Goal: Task Accomplishment & Management: Manage account settings

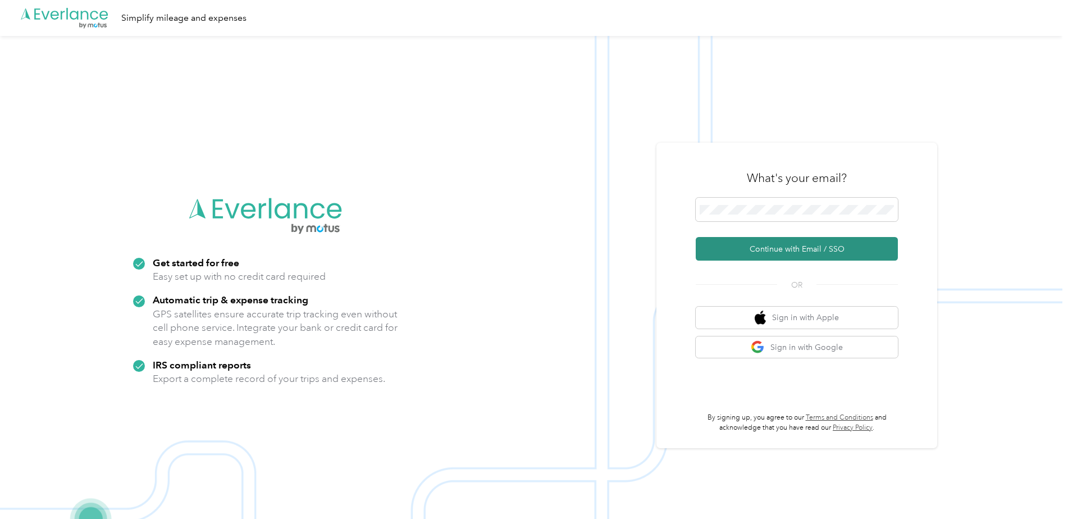
click at [816, 245] on button "Continue with Email / SSO" at bounding box center [797, 249] width 202 height 24
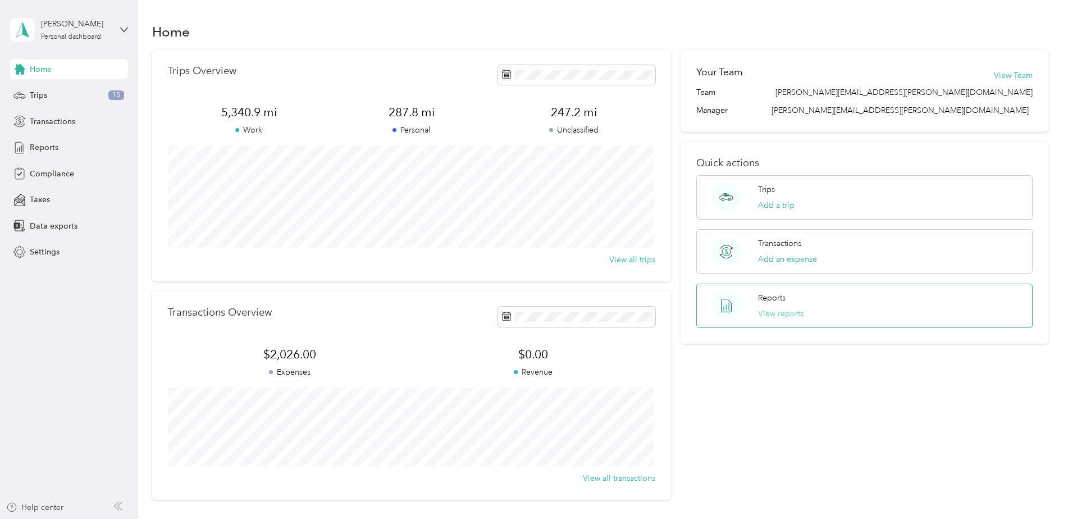
click at [781, 312] on button "View reports" at bounding box center [780, 314] width 45 height 12
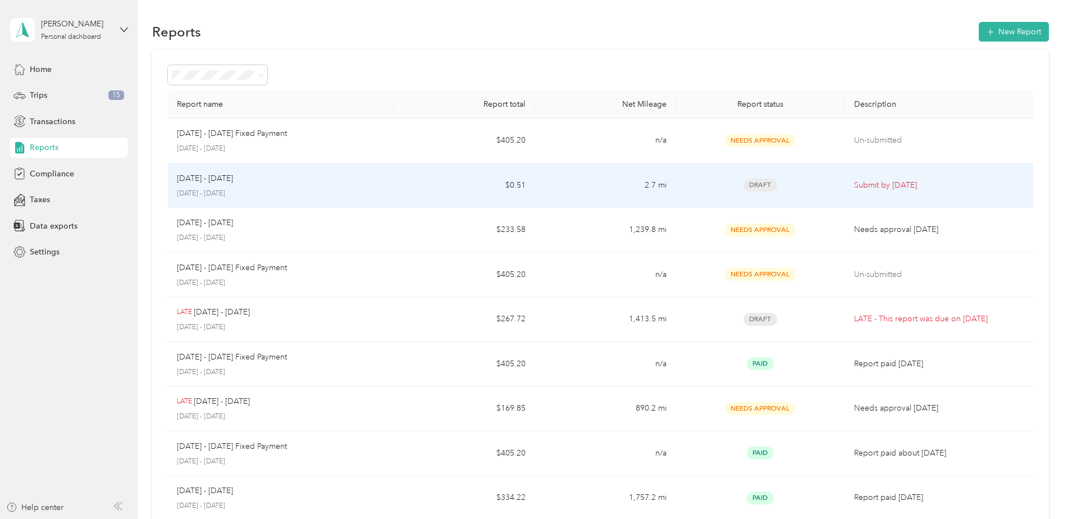
click at [762, 181] on span "Draft" at bounding box center [761, 185] width 34 height 13
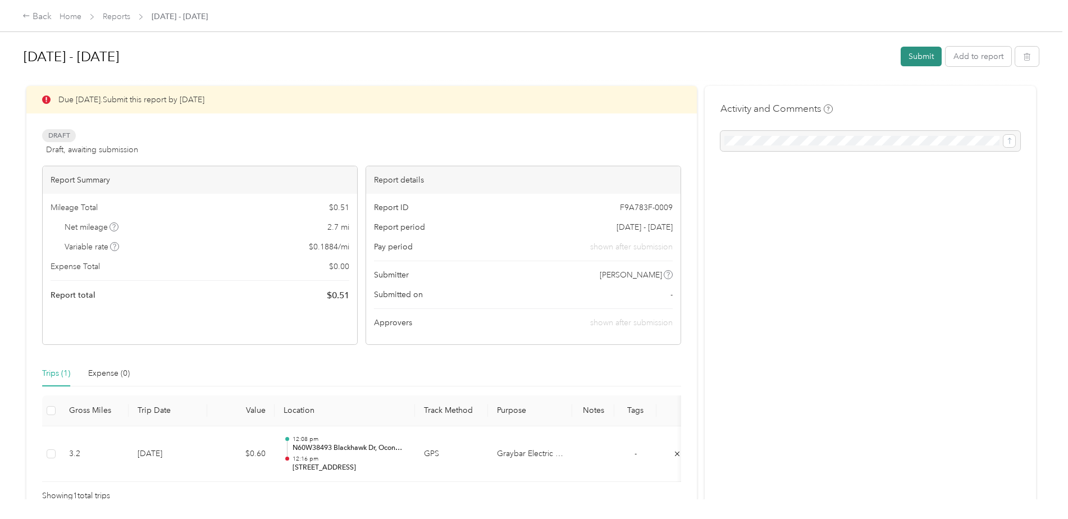
click at [930, 57] on button "Submit" at bounding box center [921, 57] width 41 height 20
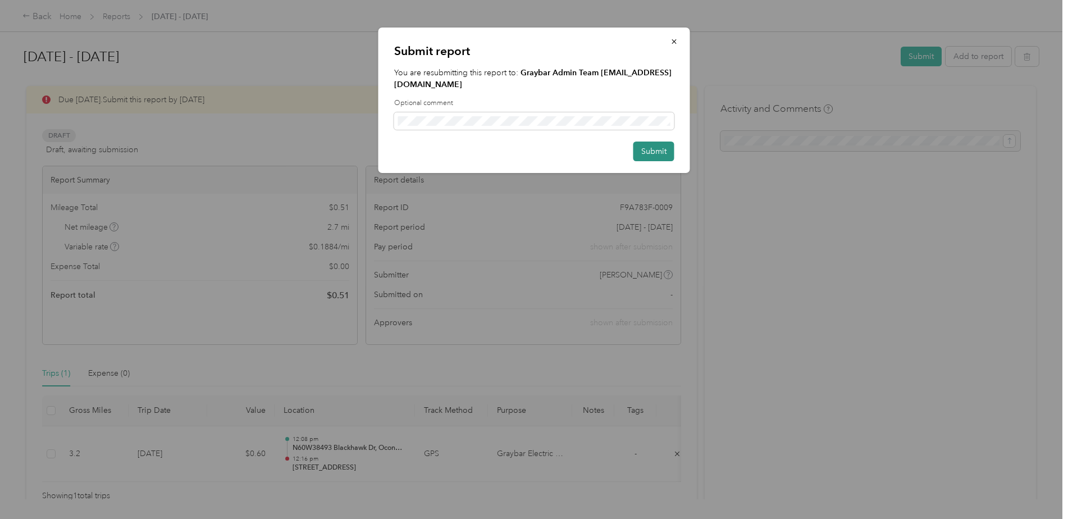
click at [656, 142] on button "Submit" at bounding box center [653, 152] width 41 height 20
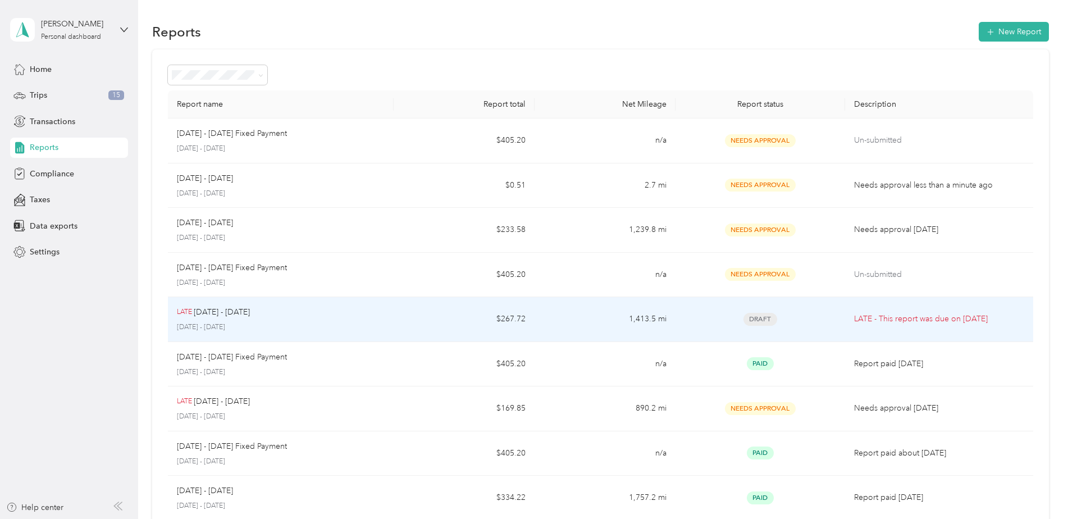
click at [762, 316] on span "Draft" at bounding box center [761, 319] width 34 height 13
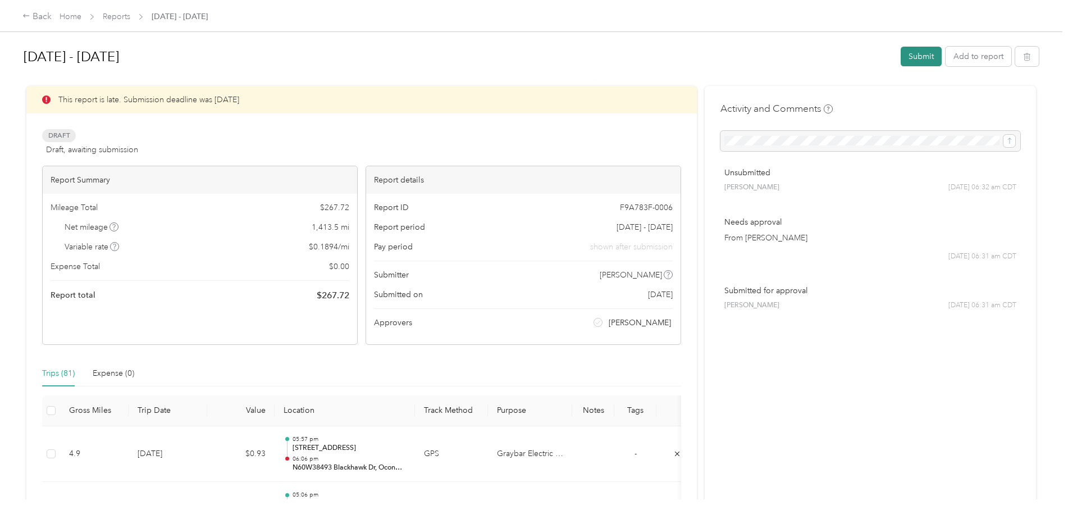
click at [929, 60] on button "Submit" at bounding box center [921, 57] width 41 height 20
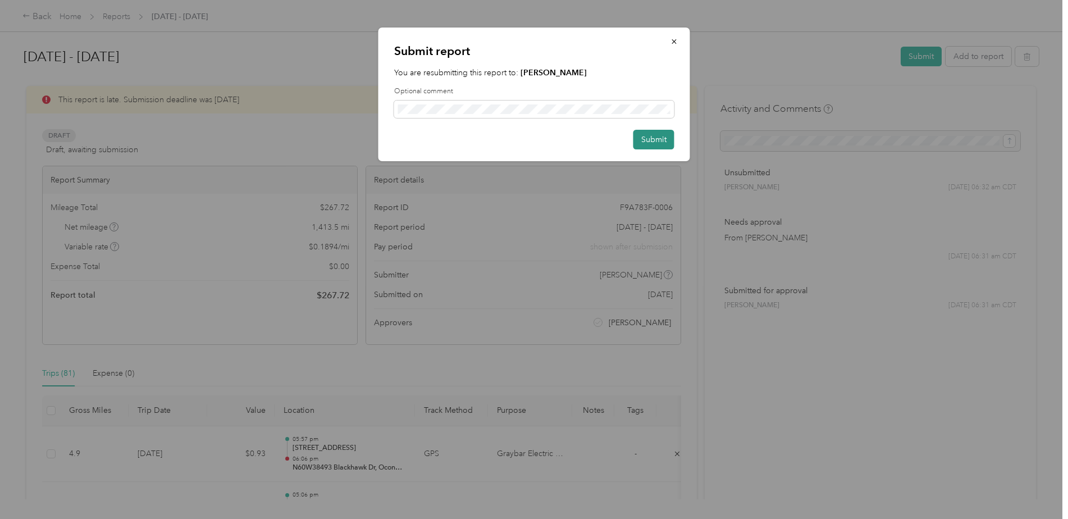
click at [658, 136] on button "Submit" at bounding box center [653, 140] width 41 height 20
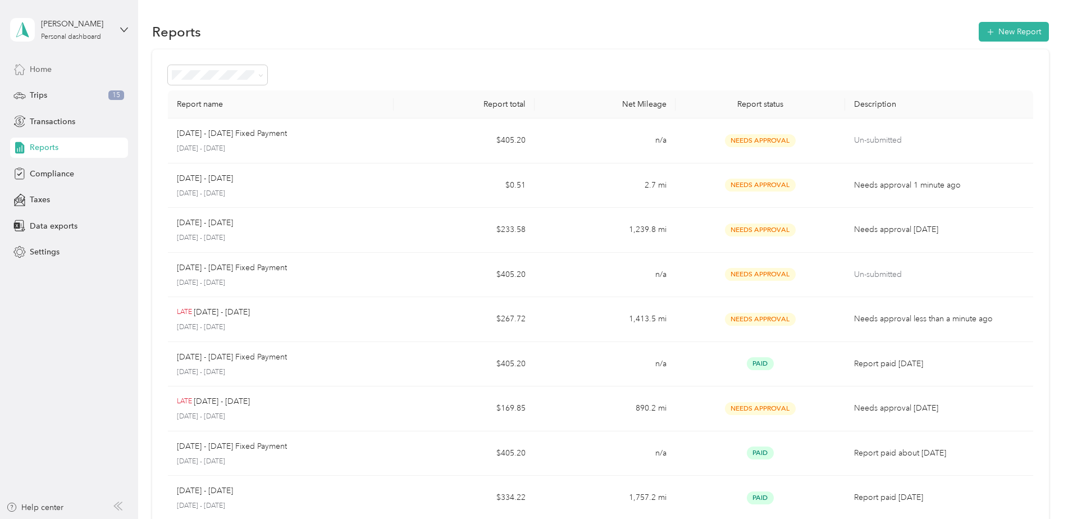
click at [37, 67] on span "Home" at bounding box center [41, 69] width 22 height 12
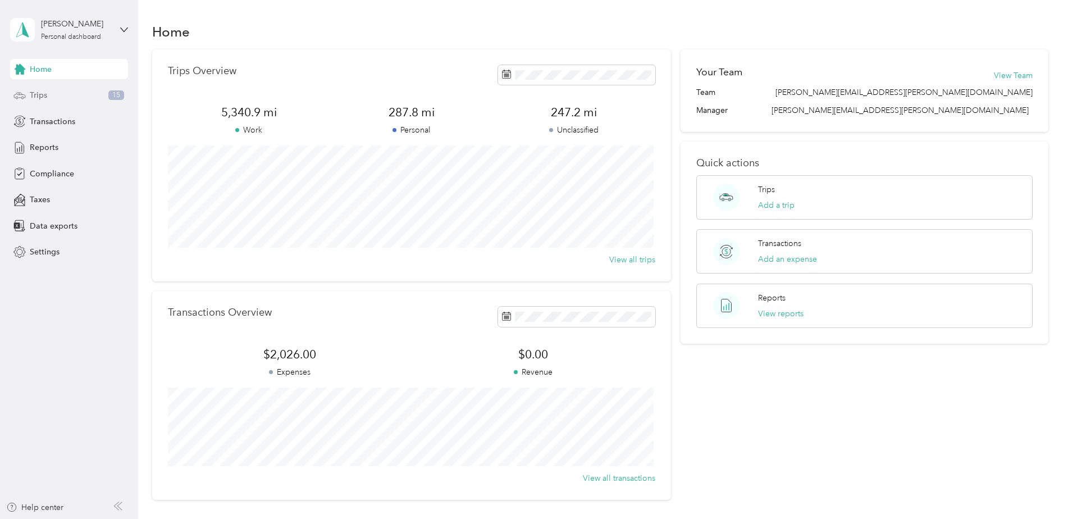
click at [37, 92] on span "Trips" at bounding box center [38, 95] width 17 height 12
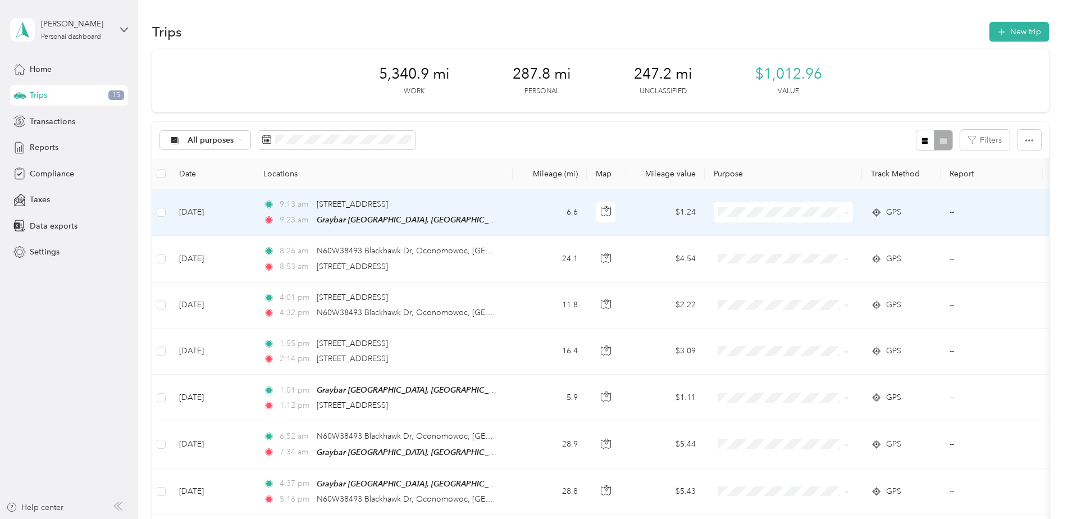
click at [756, 229] on span "Graybar Electric Company, Inc" at bounding box center [797, 232] width 112 height 12
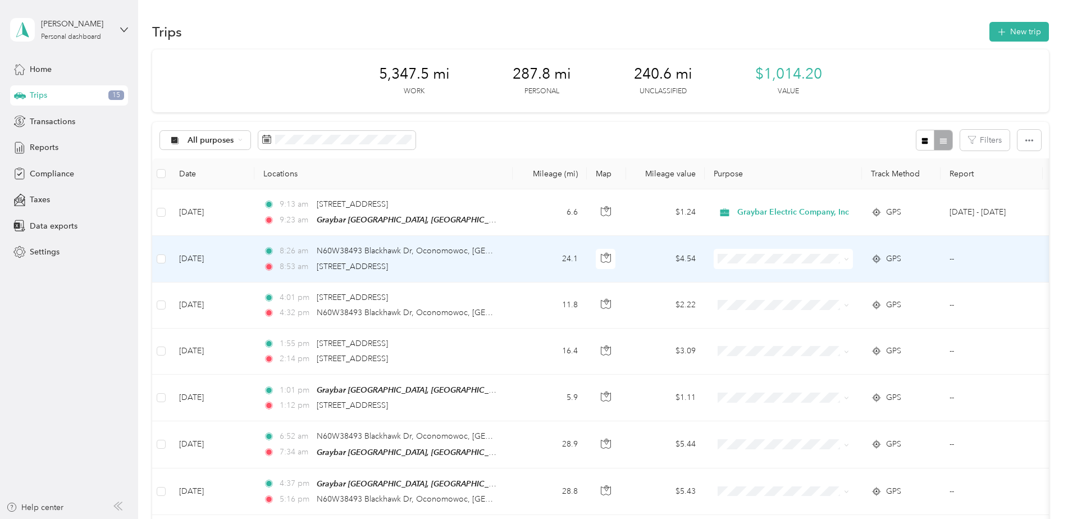
click at [747, 278] on span "Graybar Electric Company, Inc" at bounding box center [797, 273] width 112 height 12
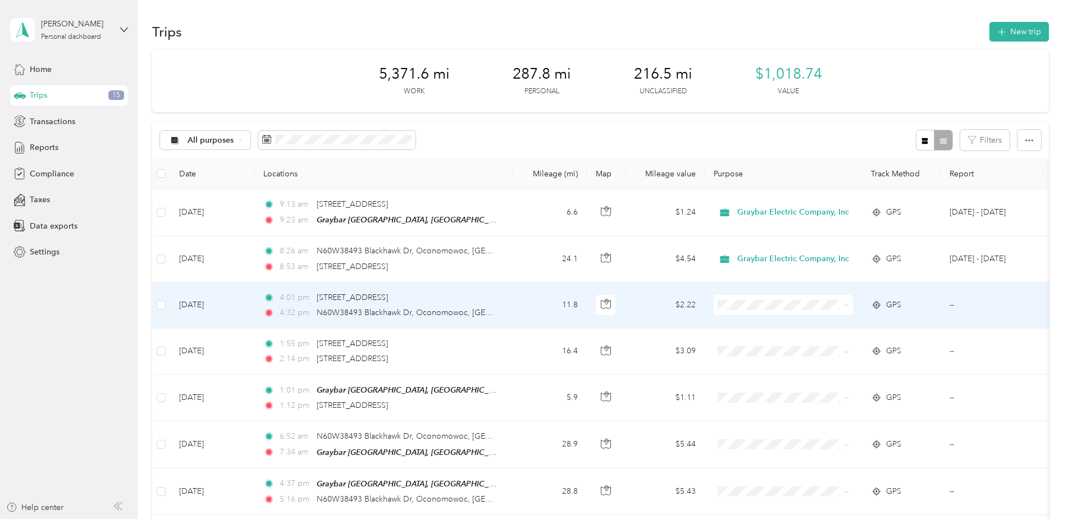
click at [755, 329] on li "Graybar Electric Company, Inc" at bounding box center [788, 326] width 148 height 20
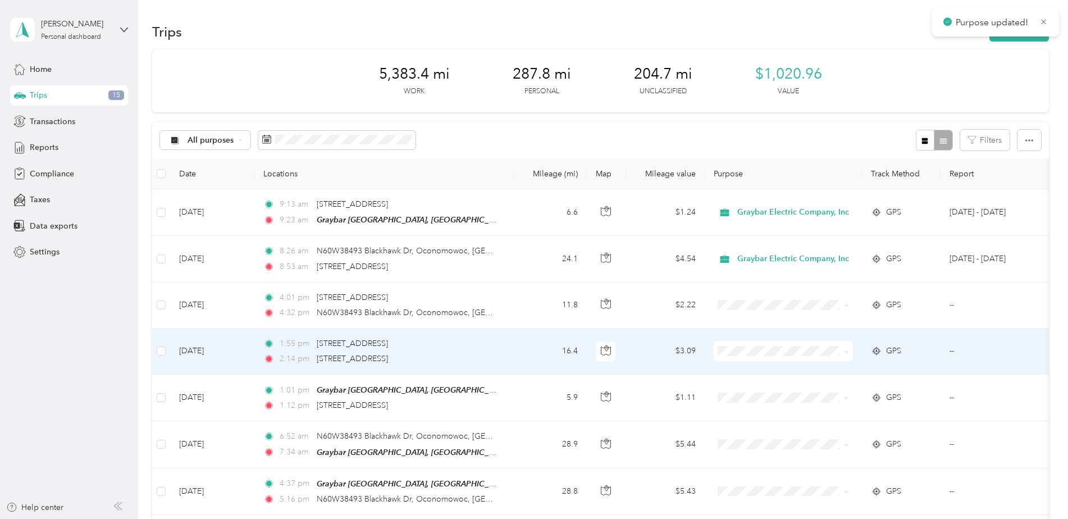
click at [752, 371] on span "Graybar Electric Company, Inc" at bounding box center [797, 366] width 112 height 12
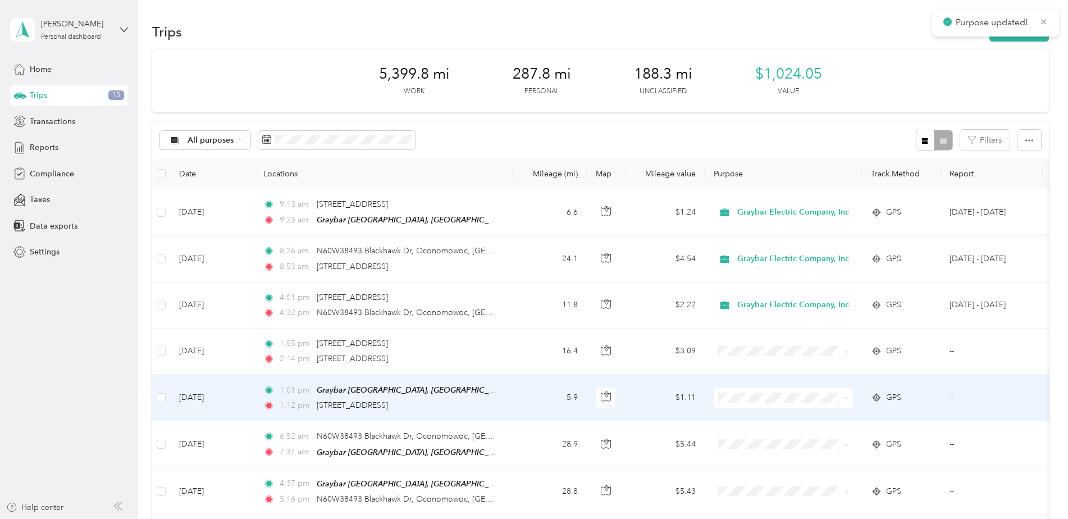
click at [749, 422] on li "Graybar Electric Company, Inc" at bounding box center [788, 418] width 148 height 20
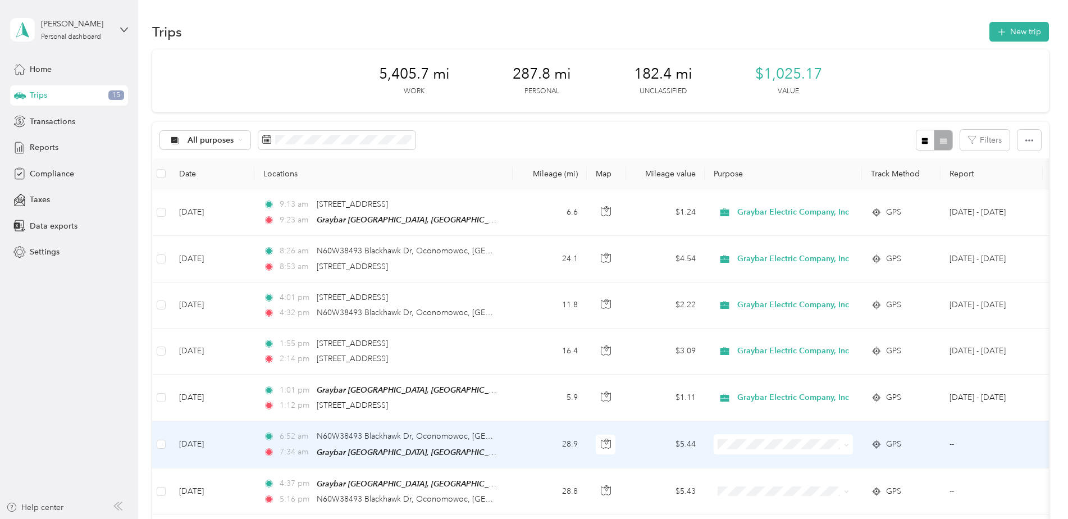
click at [749, 462] on span "Graybar Electric Company, Inc" at bounding box center [797, 459] width 112 height 12
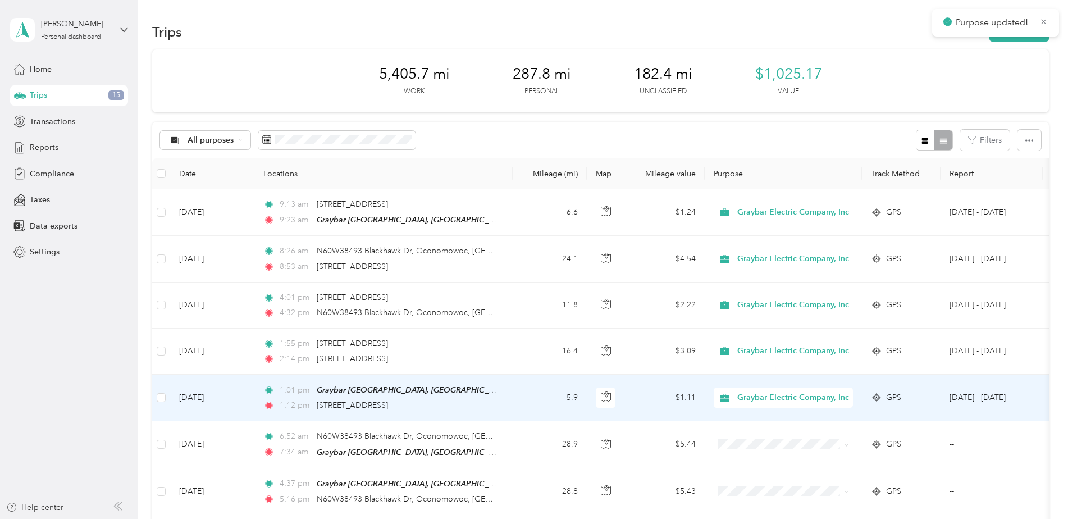
scroll to position [337, 0]
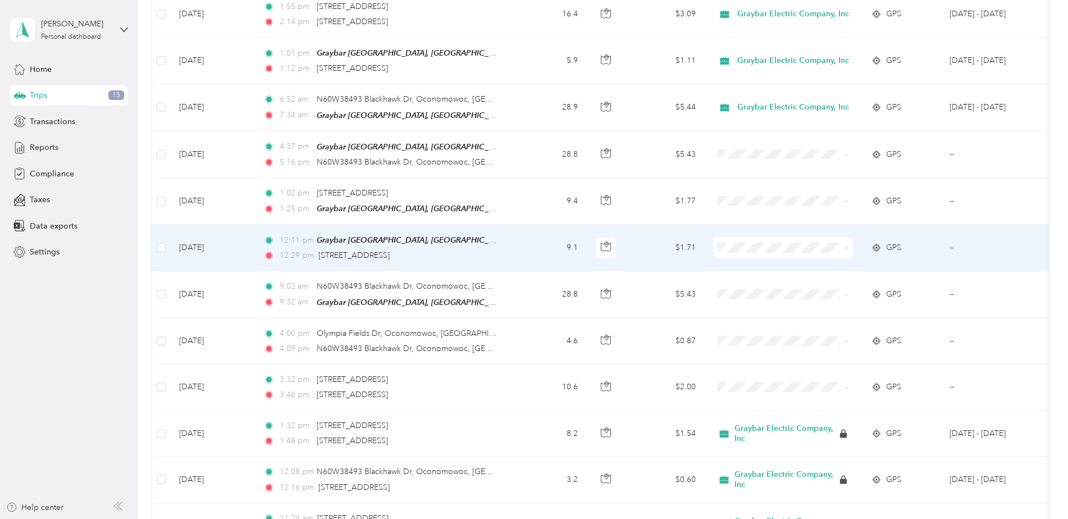
click at [758, 284] on span "Personal" at bounding box center [797, 286] width 112 height 12
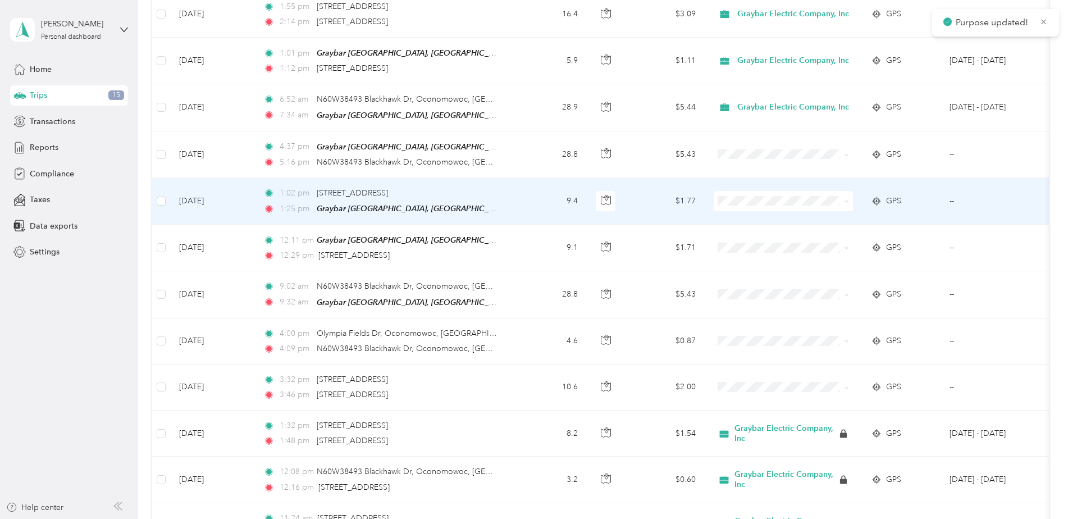
click at [765, 219] on li "Graybar Electric Company, Inc" at bounding box center [788, 218] width 148 height 20
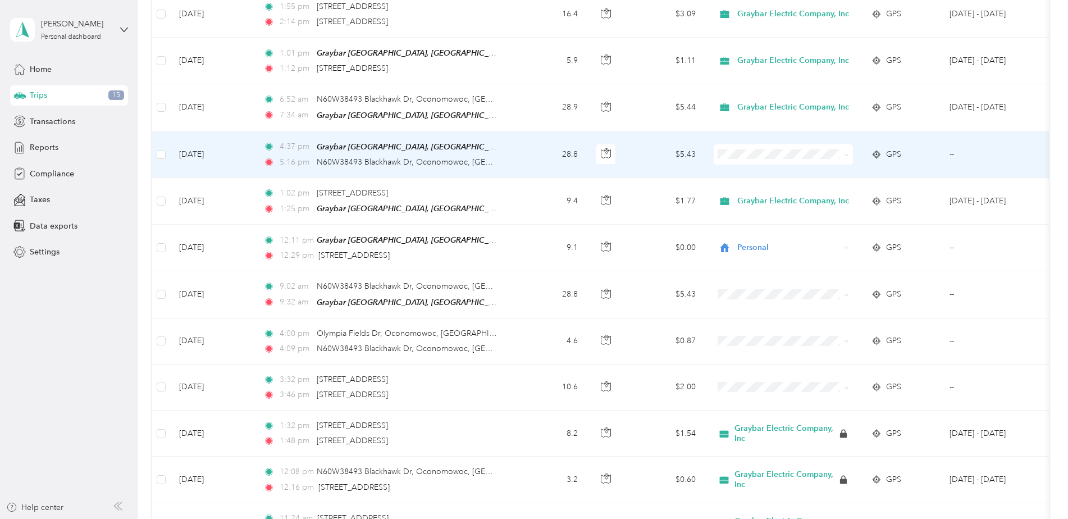
click at [767, 171] on span "Graybar Electric Company, Inc" at bounding box center [797, 173] width 112 height 12
click at [752, 193] on span "Personal" at bounding box center [804, 193] width 126 height 12
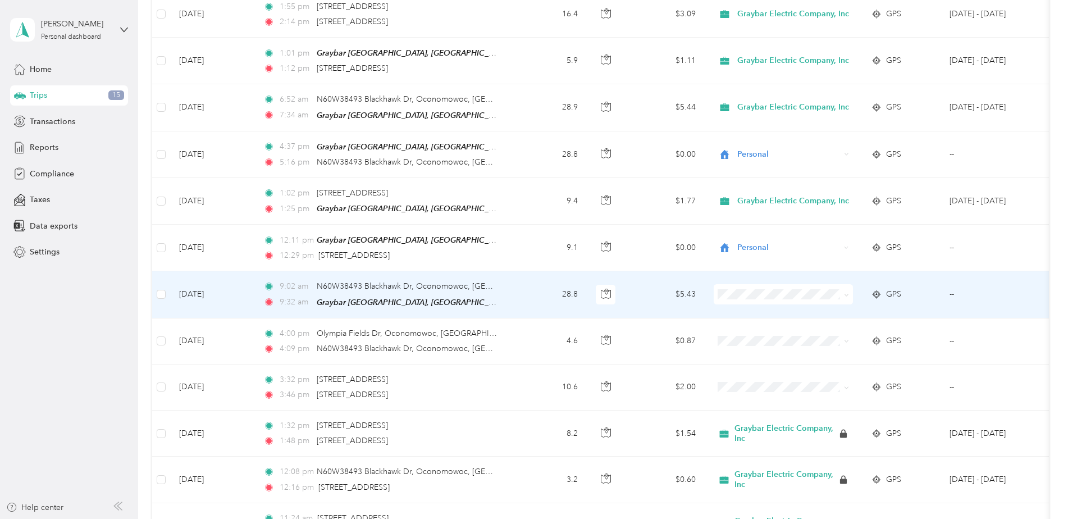
click at [752, 306] on span "Graybar Electric Company, Inc" at bounding box center [797, 309] width 112 height 12
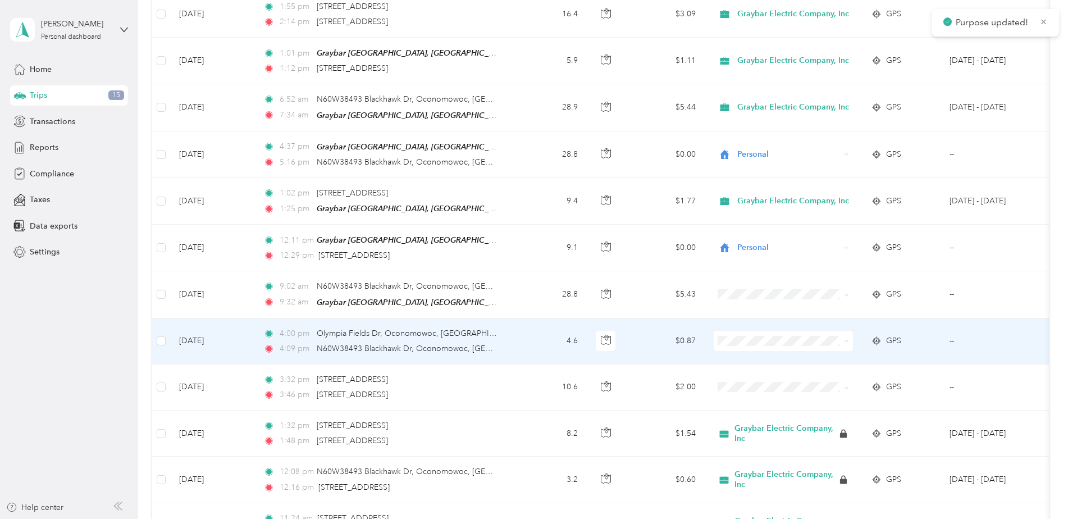
click at [755, 375] on span "Personal" at bounding box center [797, 378] width 112 height 12
click at [756, 376] on span "Personal" at bounding box center [797, 373] width 112 height 12
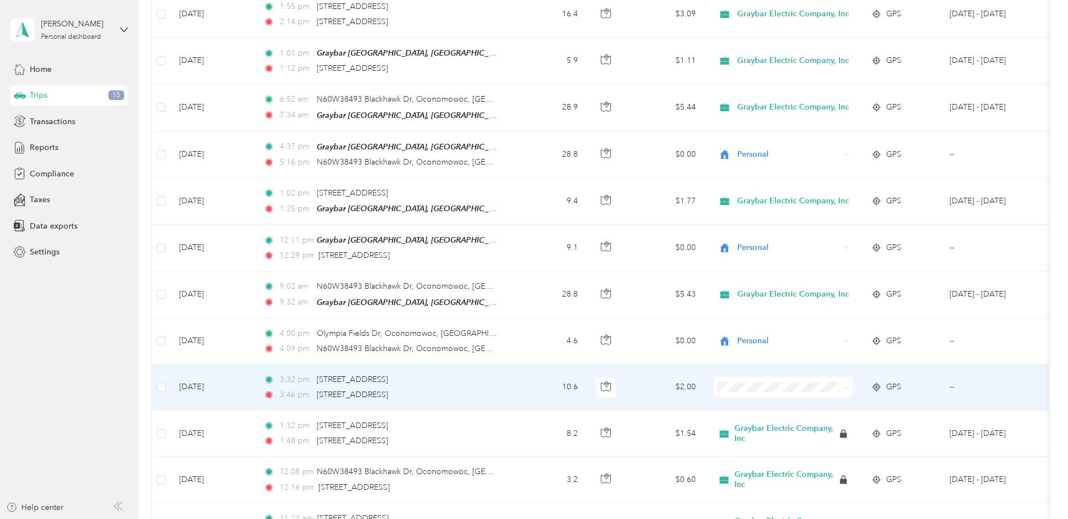
click at [755, 423] on span "Personal" at bounding box center [797, 422] width 112 height 12
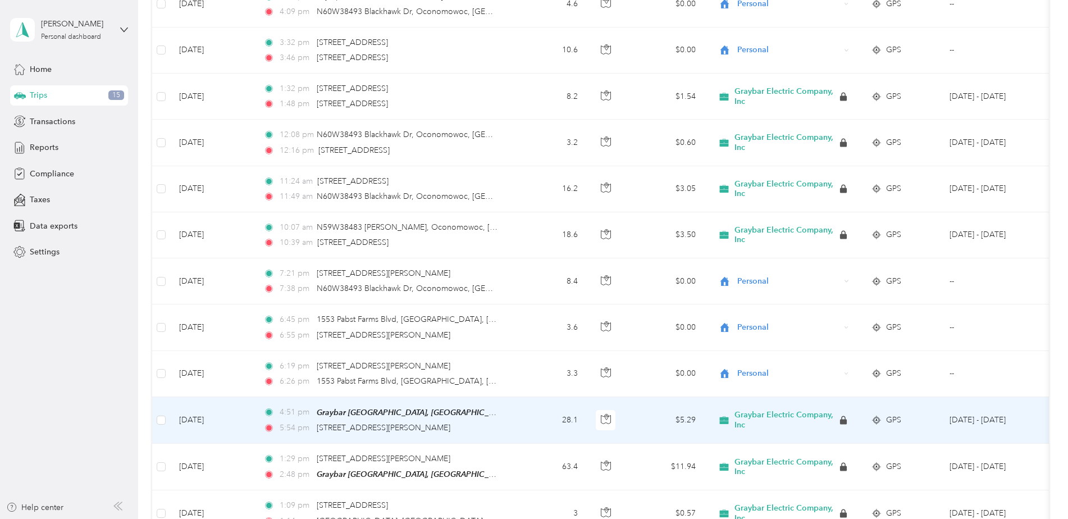
scroll to position [1011, 0]
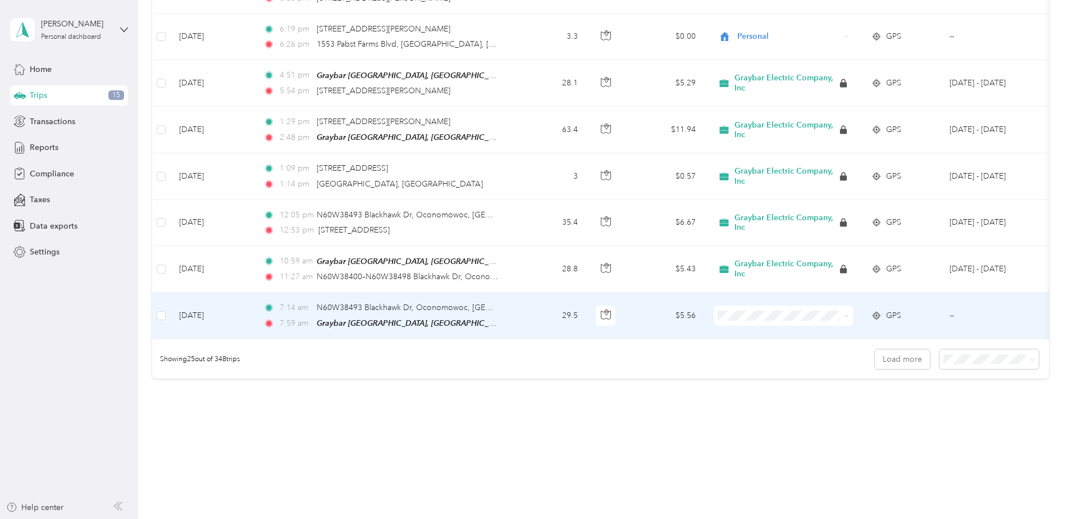
click at [764, 332] on span "Graybar Electric Company, Inc" at bounding box center [797, 331] width 112 height 12
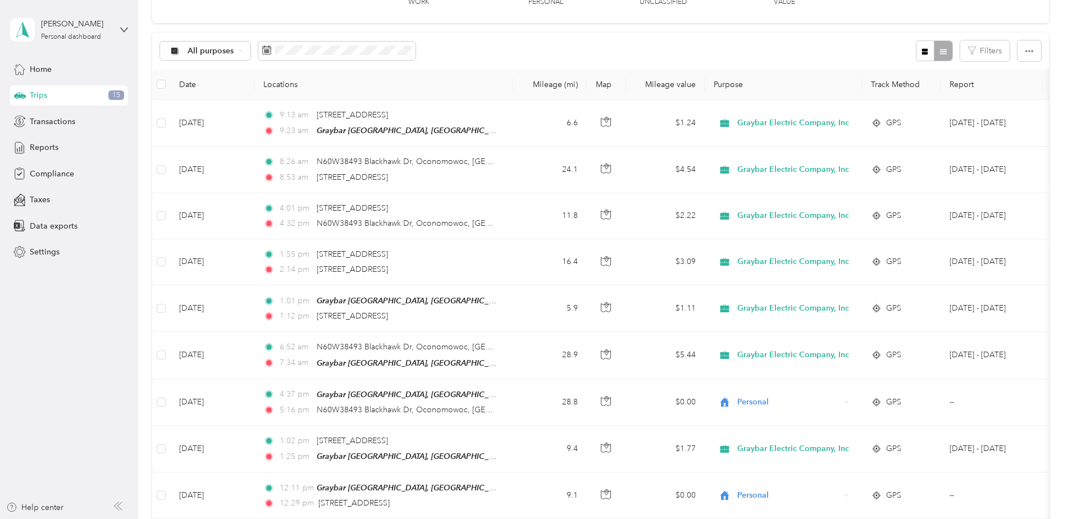
scroll to position [0, 0]
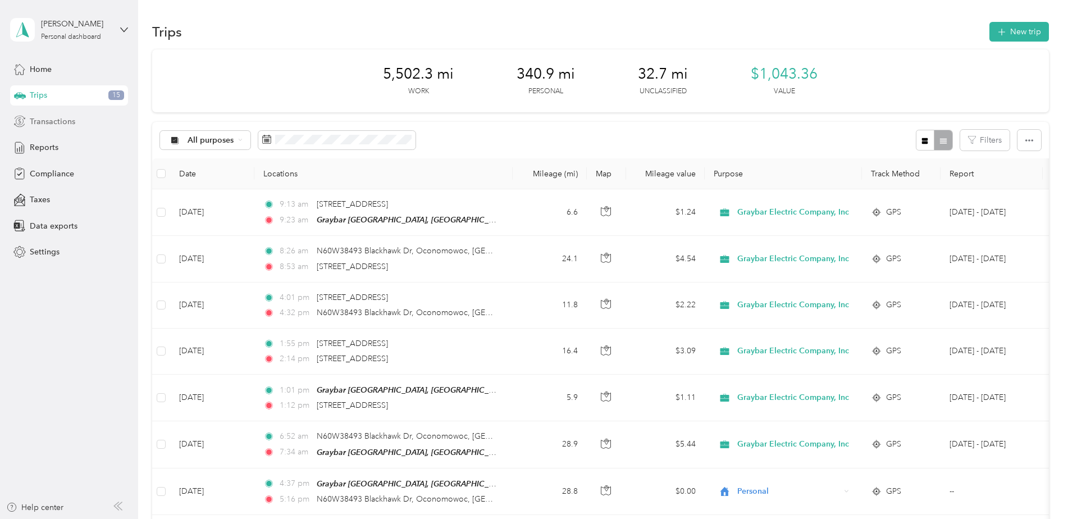
click at [47, 120] on span "Transactions" at bounding box center [52, 122] width 45 height 12
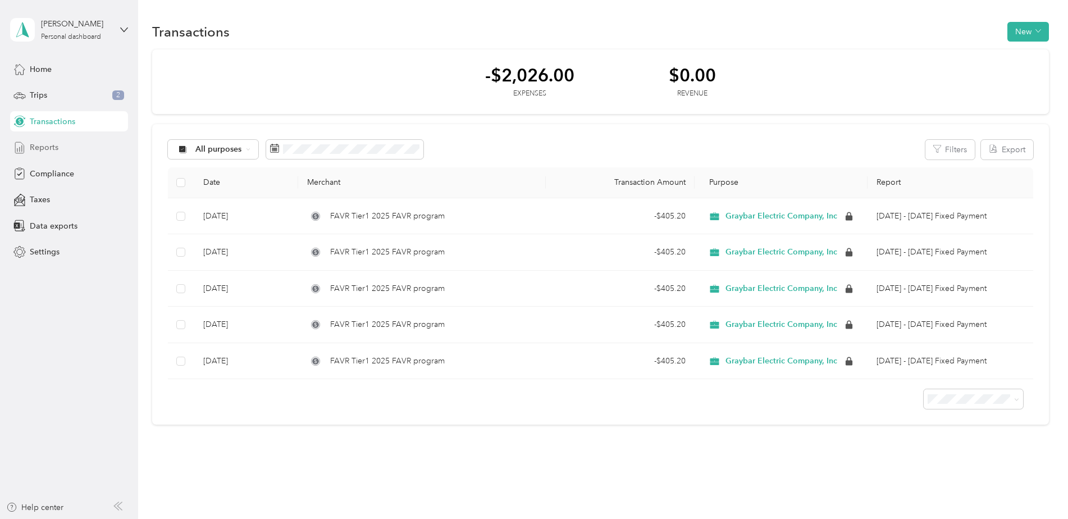
click at [46, 146] on span "Reports" at bounding box center [44, 148] width 29 height 12
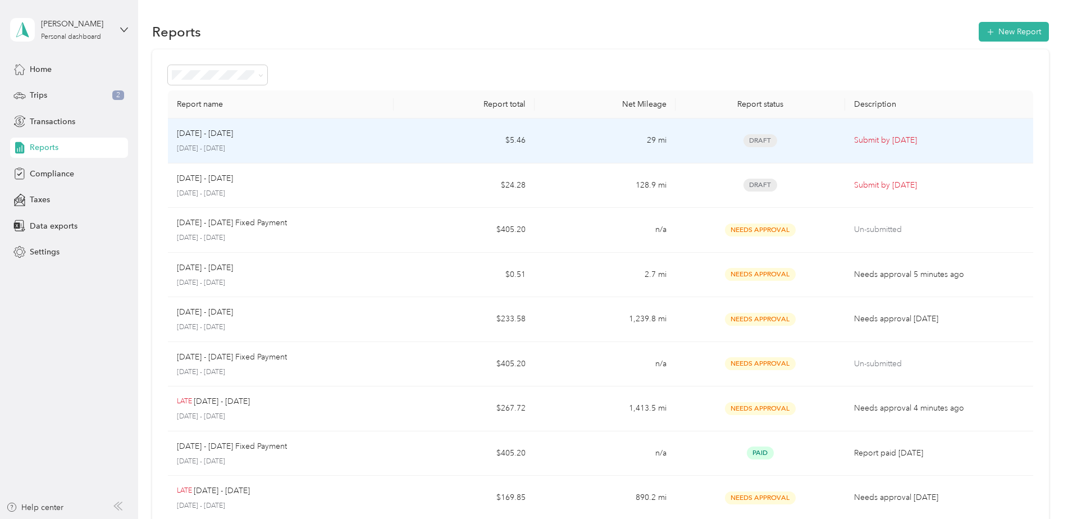
click at [761, 137] on span "Draft" at bounding box center [761, 140] width 34 height 13
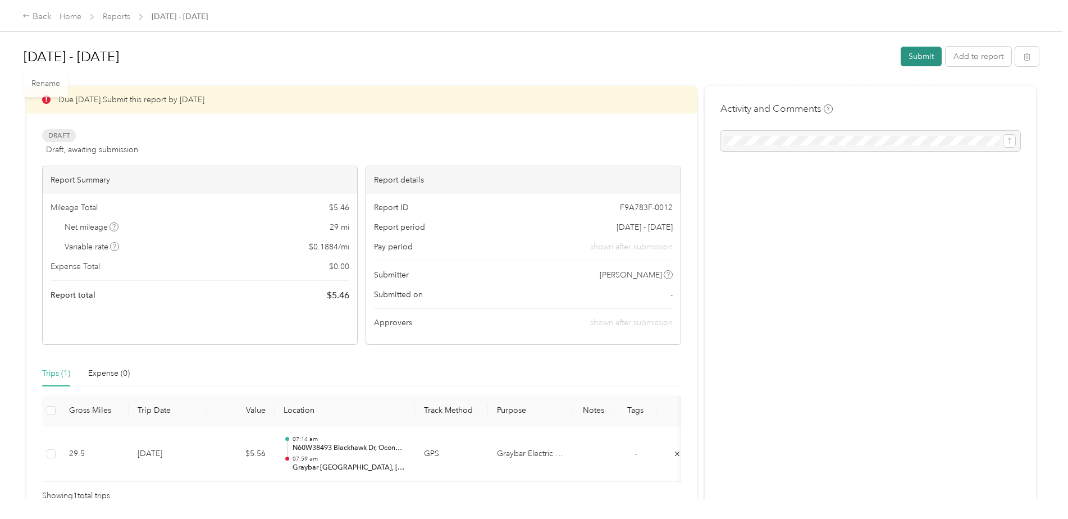
click at [923, 50] on button "Submit" at bounding box center [921, 57] width 41 height 20
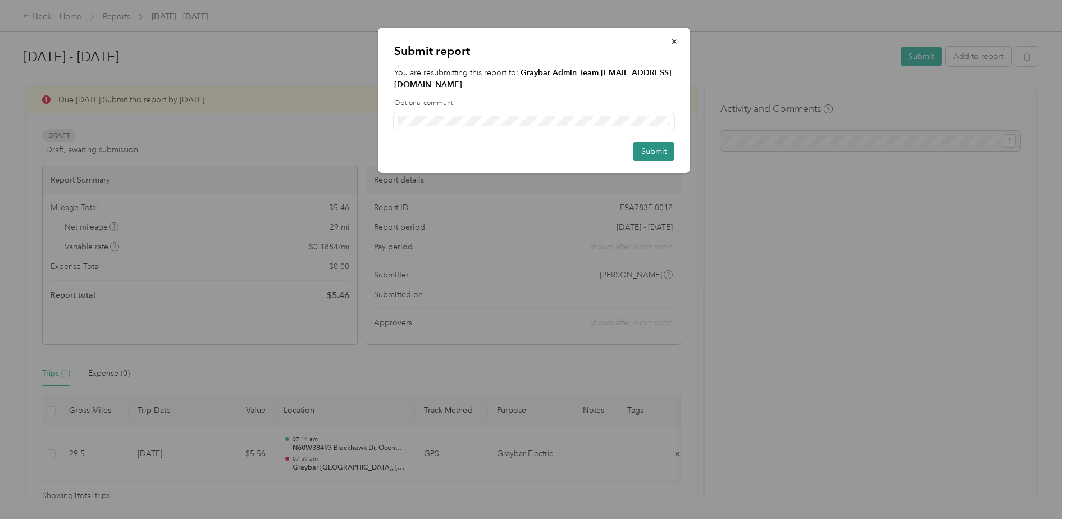
click at [665, 142] on button "Submit" at bounding box center [653, 152] width 41 height 20
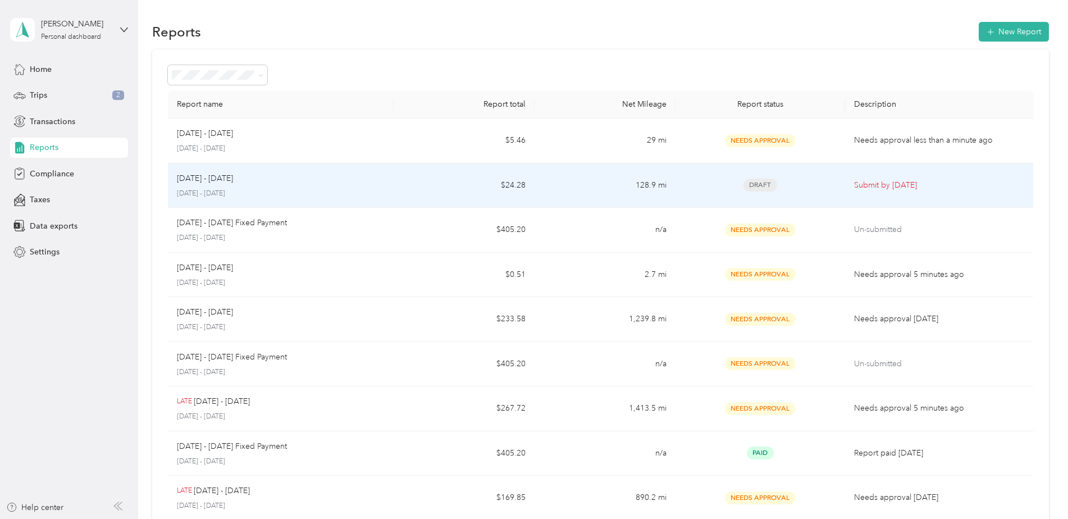
click at [756, 184] on span "Draft" at bounding box center [761, 185] width 34 height 13
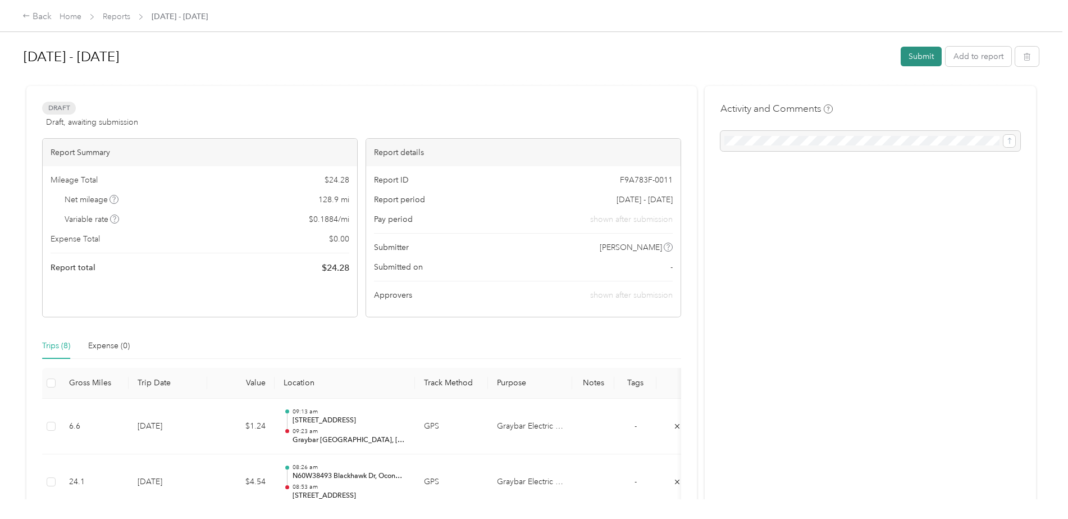
click at [920, 54] on button "Submit" at bounding box center [921, 57] width 41 height 20
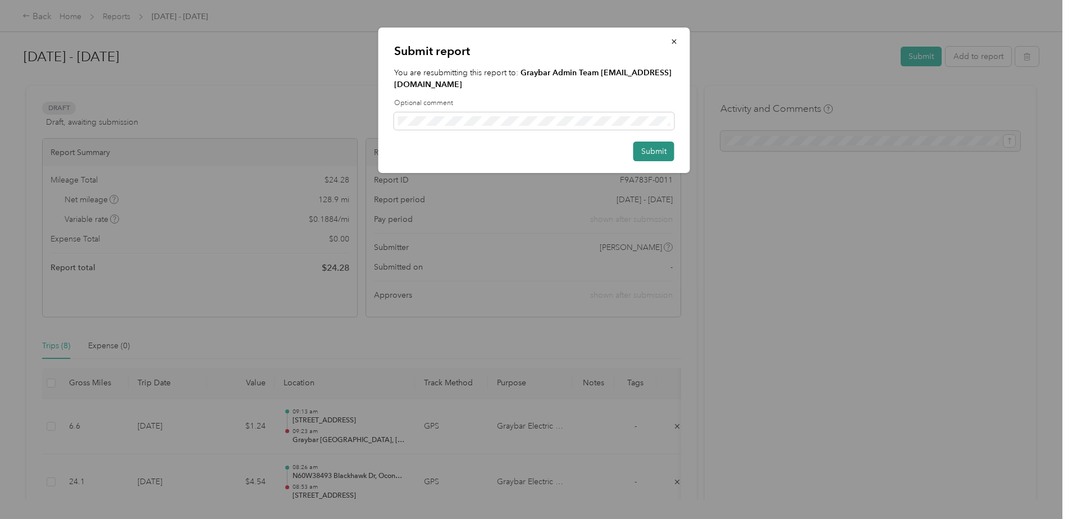
click at [656, 142] on button "Submit" at bounding box center [653, 152] width 41 height 20
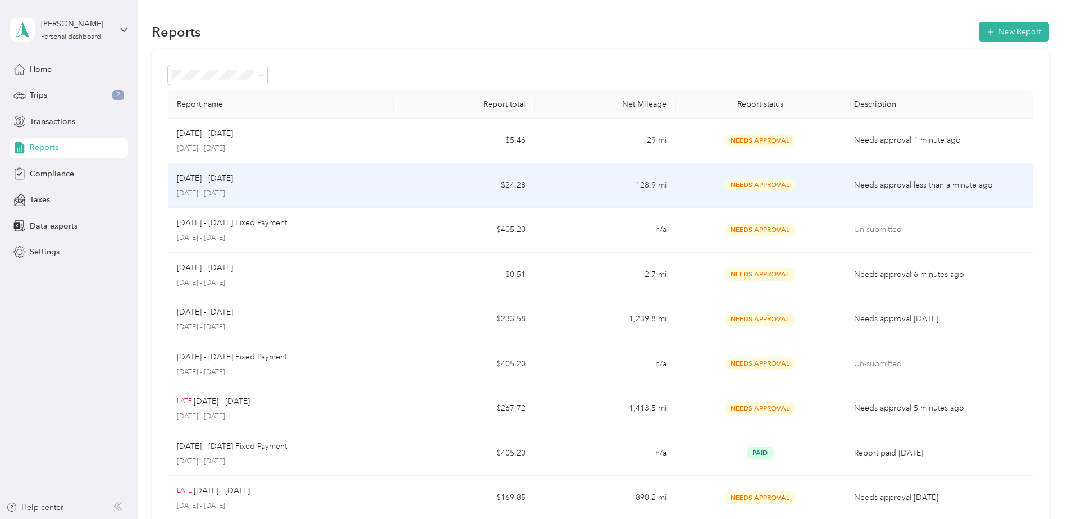
click at [772, 185] on span "Needs Approval" at bounding box center [760, 185] width 71 height 13
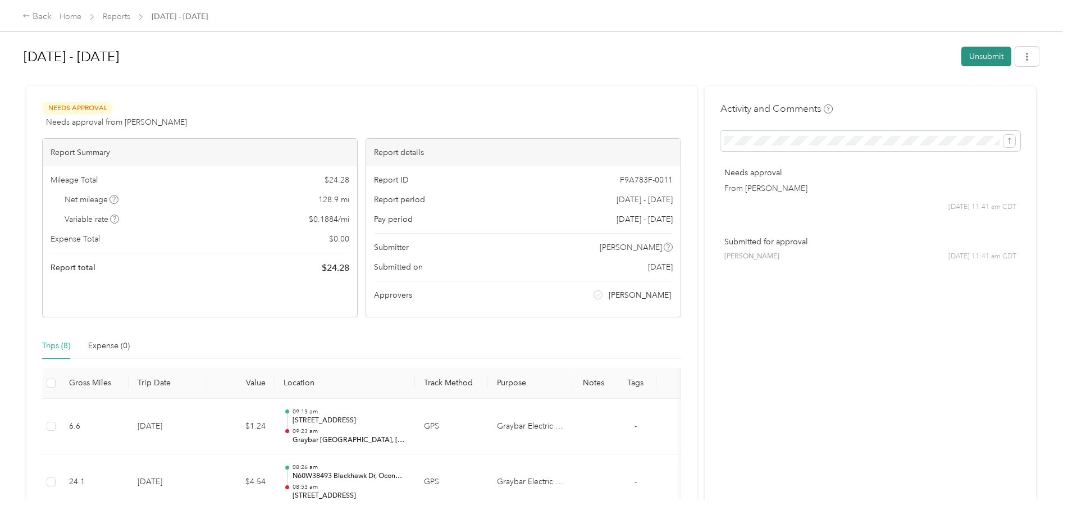
click at [986, 54] on button "Unsubmit" at bounding box center [986, 57] width 50 height 20
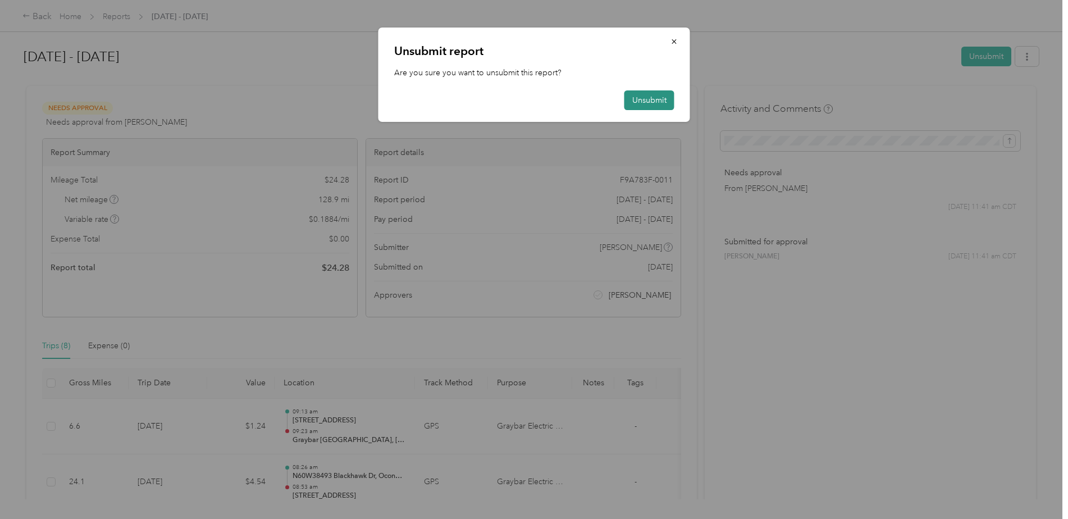
click at [650, 97] on button "Unsubmit" at bounding box center [649, 100] width 50 height 20
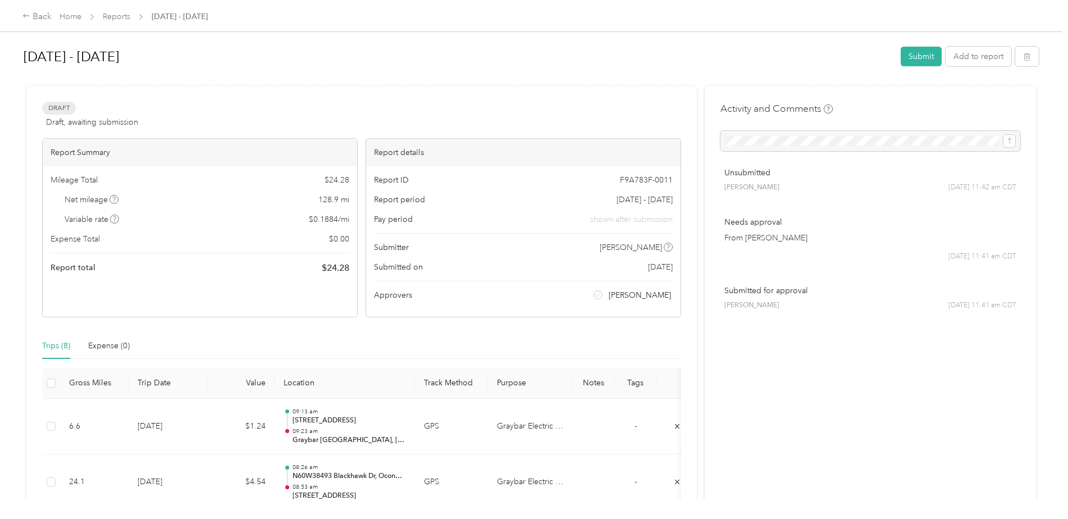
scroll to position [337, 0]
